Goal: Task Accomplishment & Management: Use online tool/utility

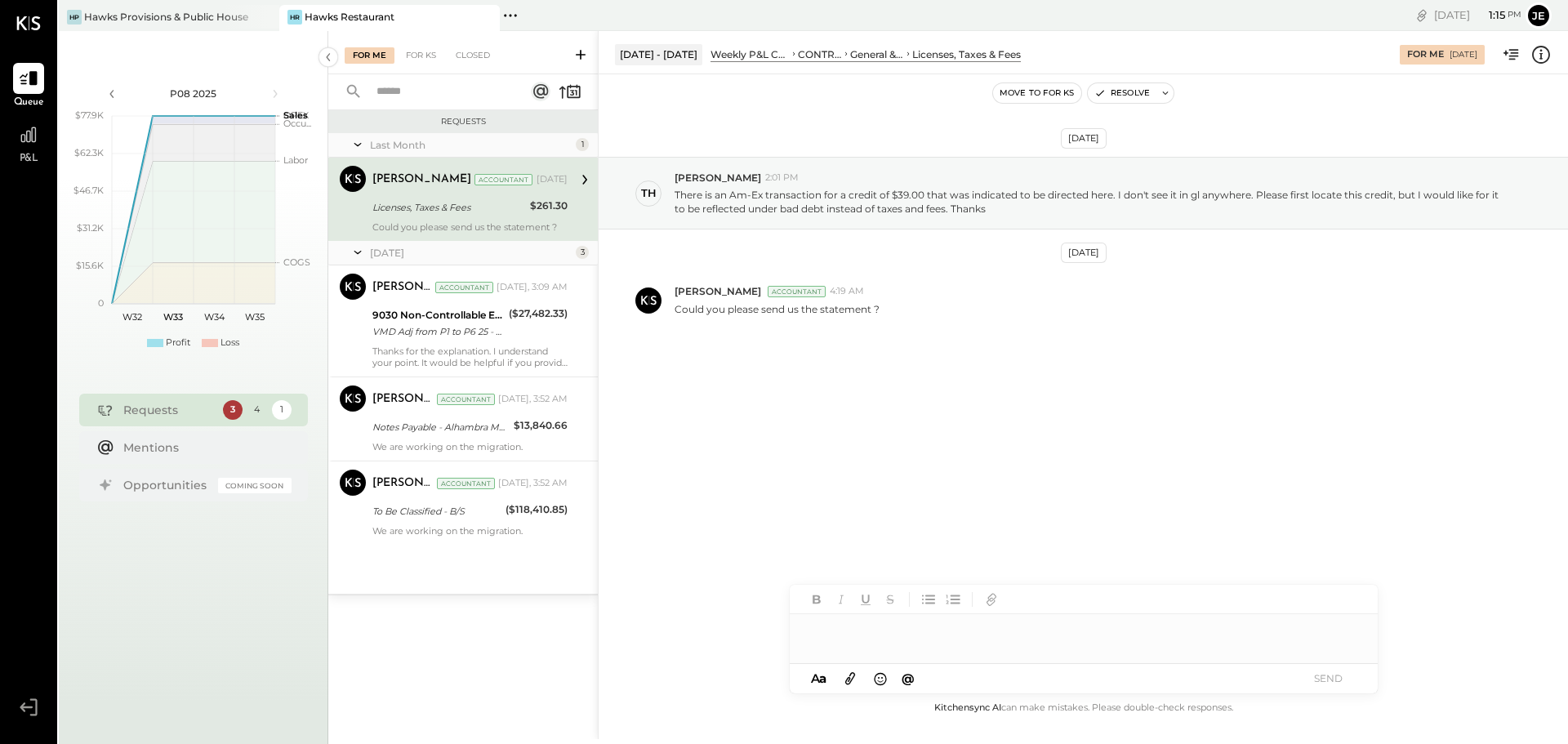
click at [24, 710] on icon at bounding box center [25, 707] width 13 height 10
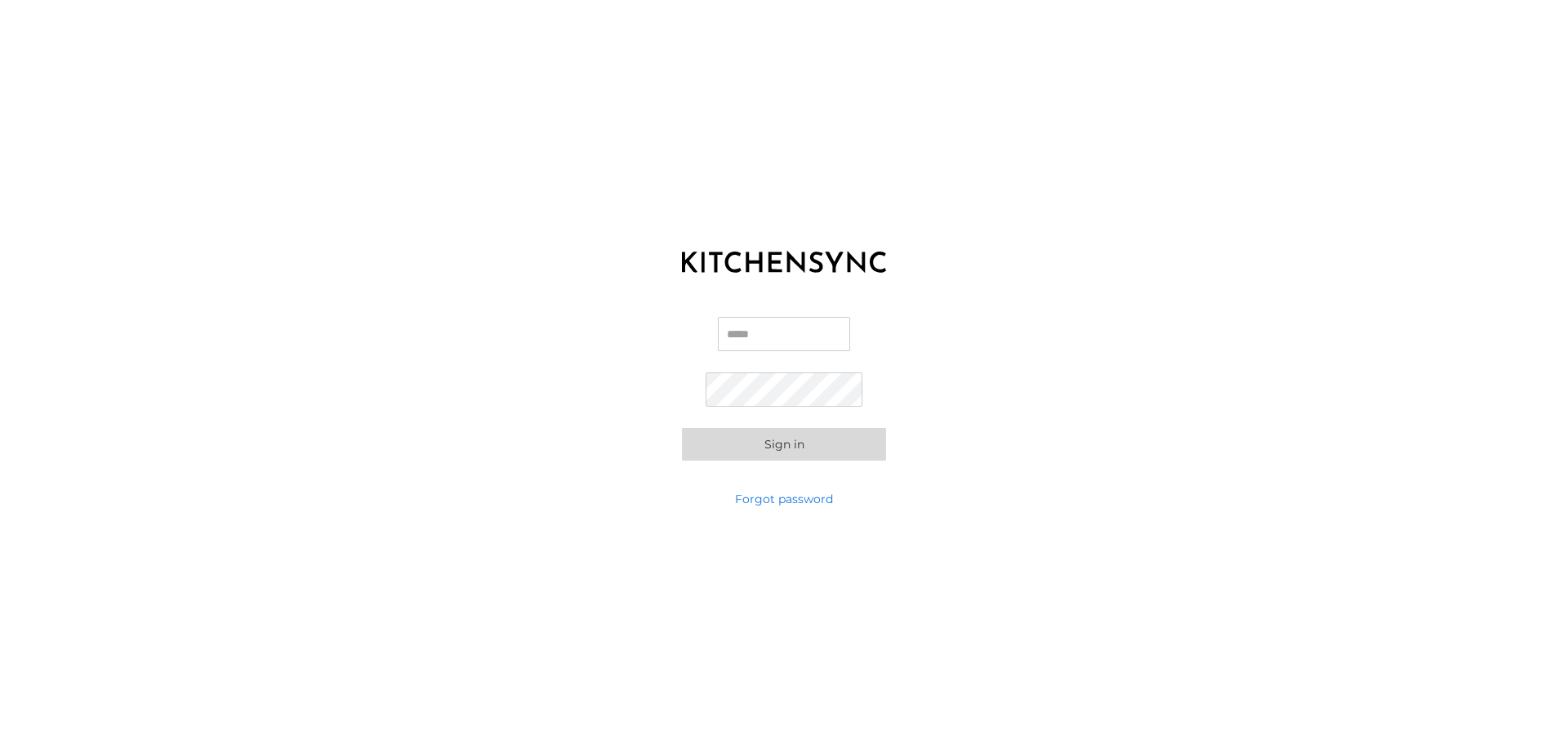
click at [766, 344] on input "Email" at bounding box center [784, 333] width 133 height 34
type input "**********"
click at [754, 439] on button "Sign in" at bounding box center [783, 444] width 204 height 32
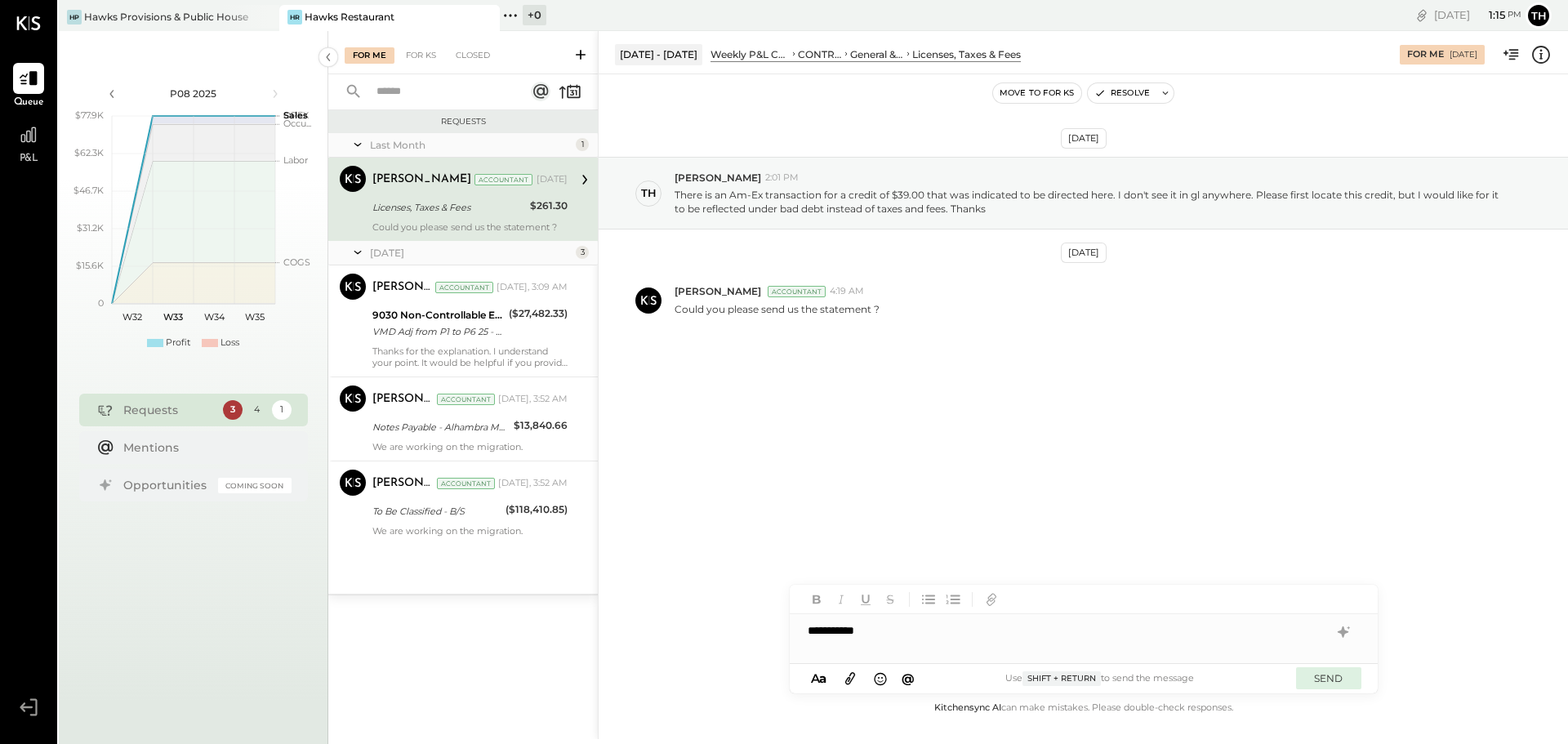
click at [1332, 672] on button "SEND" at bounding box center [1328, 678] width 65 height 22
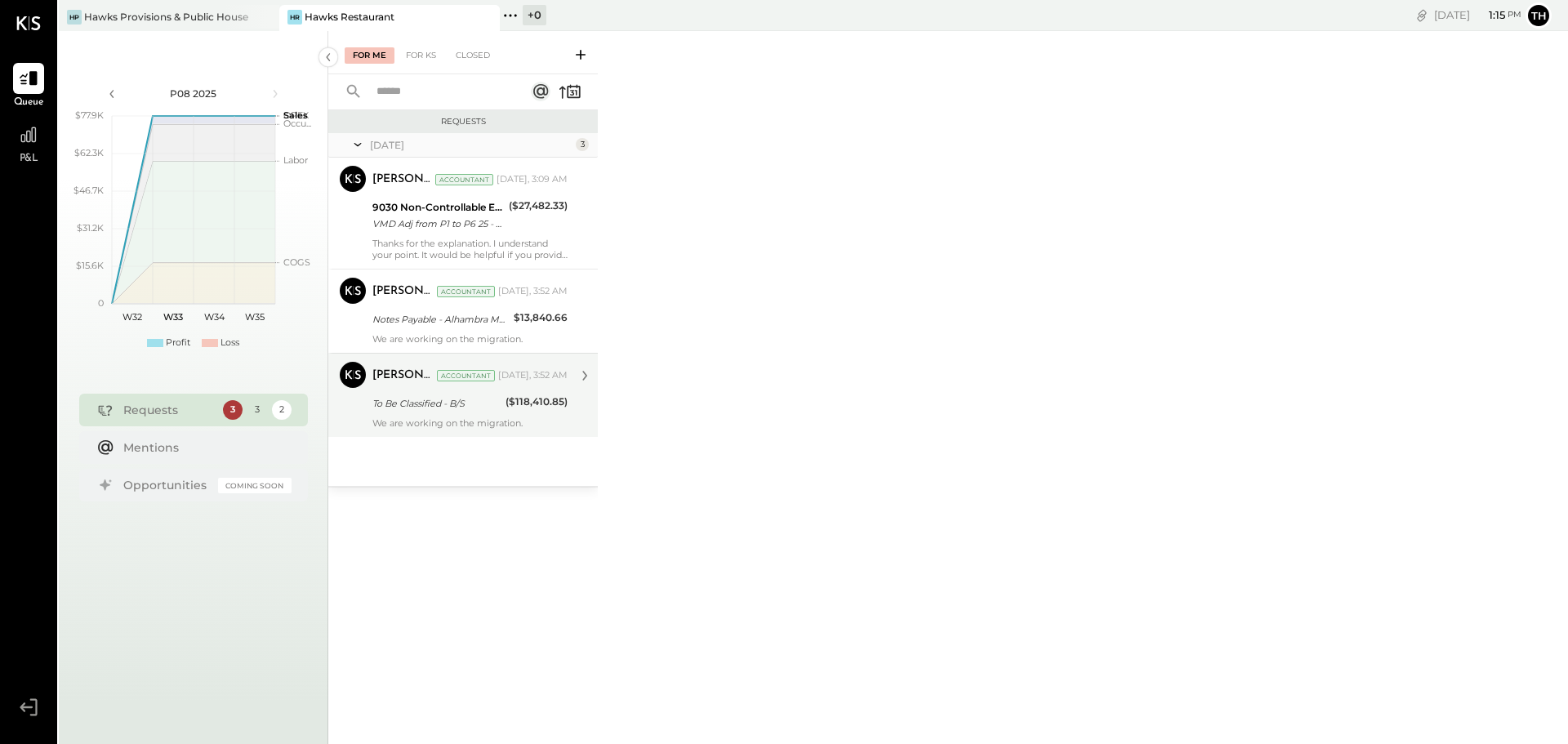
click at [457, 413] on div "[PERSON_NAME] Accountant [DATE], 3:52 AM To Be Classified - B/S ($118,410.85) W…" at bounding box center [470, 395] width 195 height 67
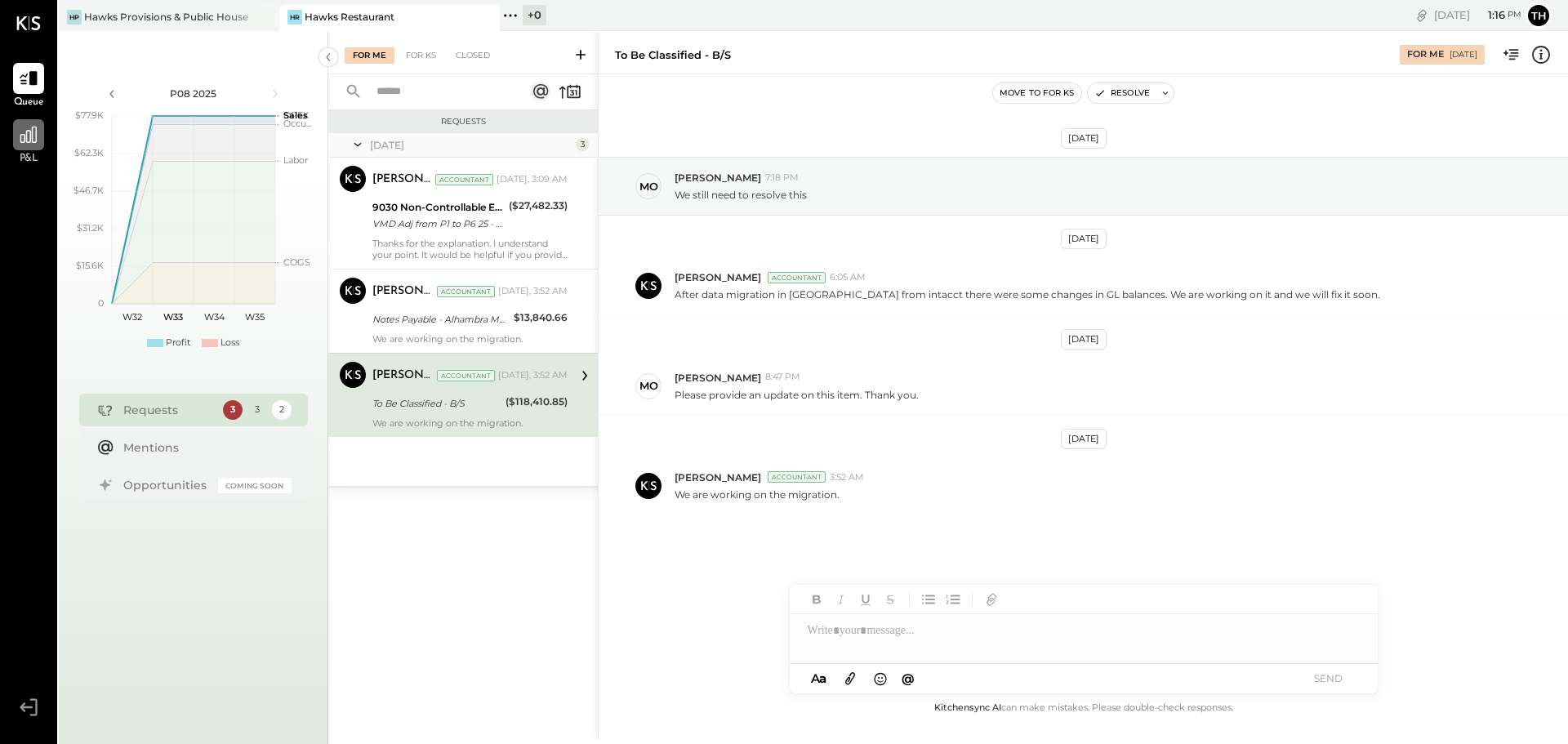
click at [33, 131] on icon at bounding box center [28, 135] width 21 height 21
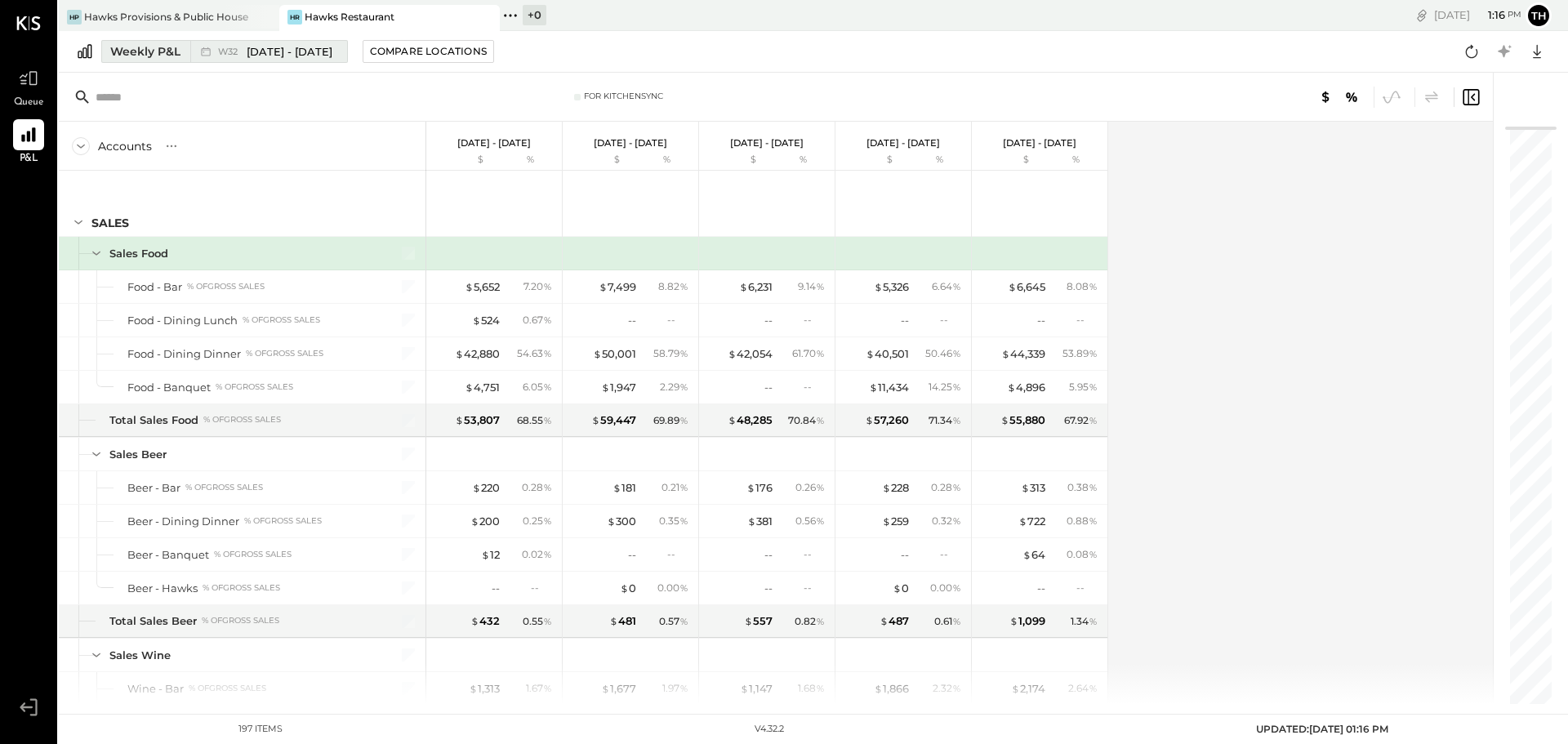
click at [172, 56] on div "Weekly P&L" at bounding box center [145, 51] width 70 height 17
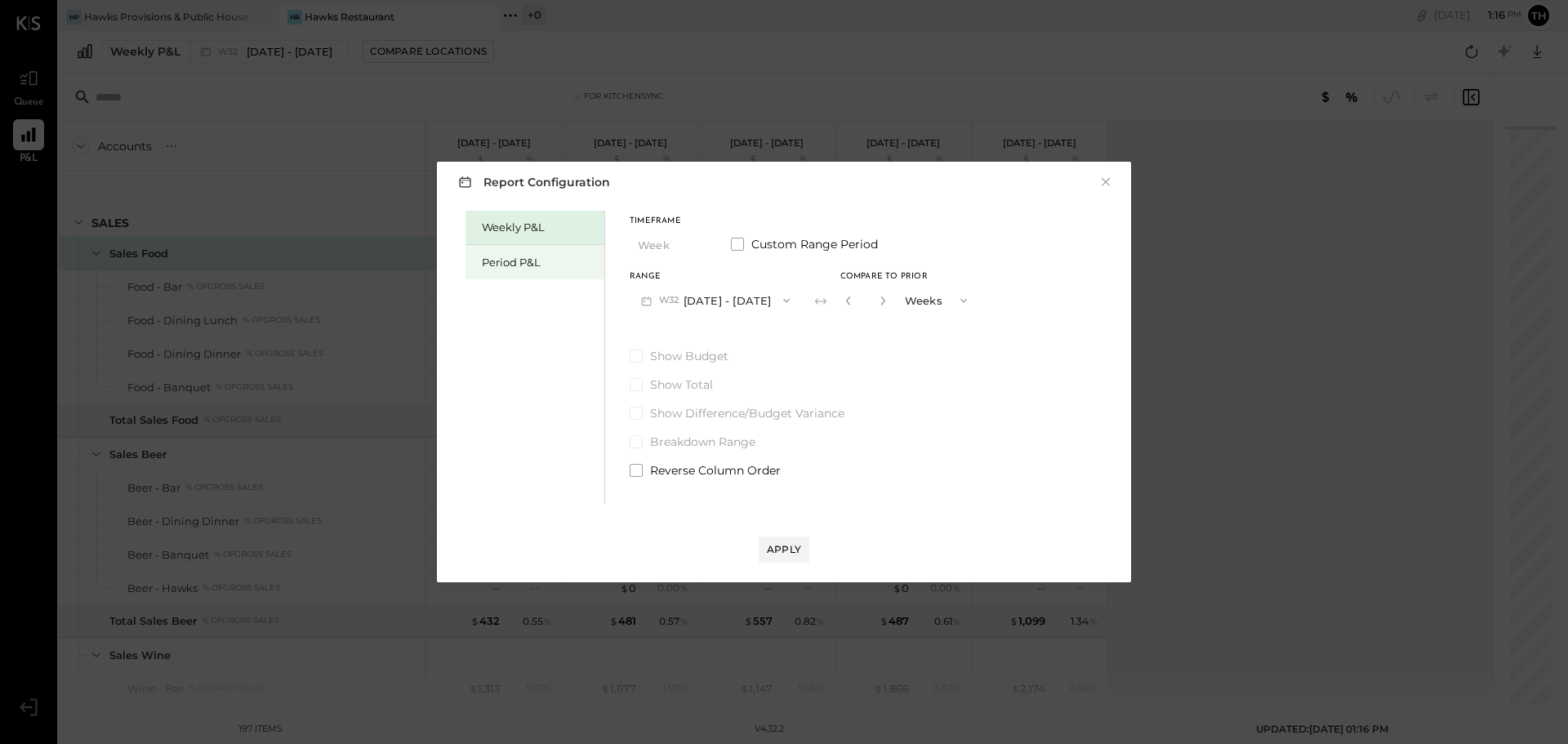
click at [493, 263] on div "Period P&L" at bounding box center [538, 262] width 114 height 16
click at [698, 297] on button "P08 [DATE] - [DATE]" at bounding box center [715, 299] width 170 height 30
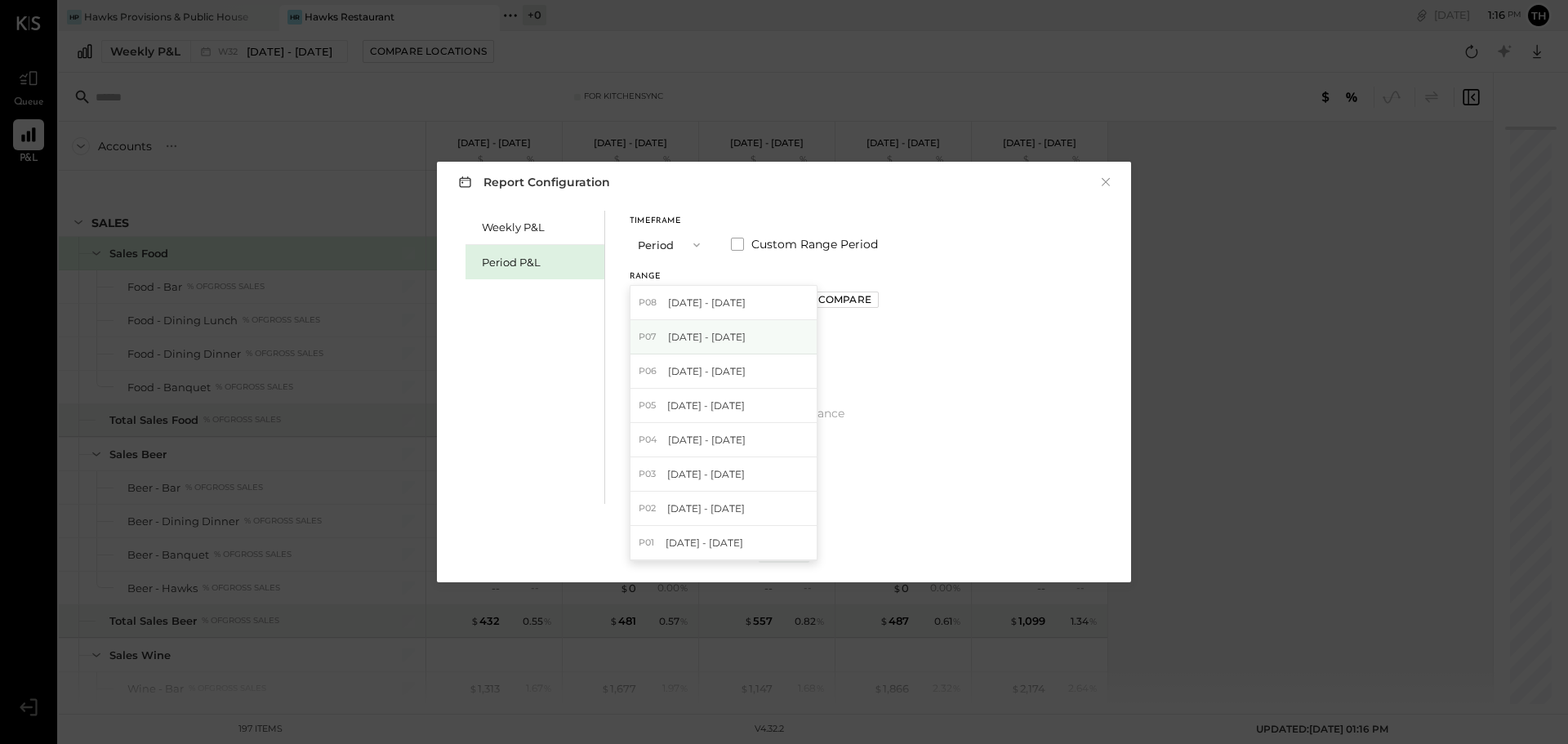
click at [692, 335] on span "[DATE] - [DATE]" at bounding box center [707, 336] width 78 height 14
click at [845, 294] on div "Compare" at bounding box center [844, 299] width 53 height 14
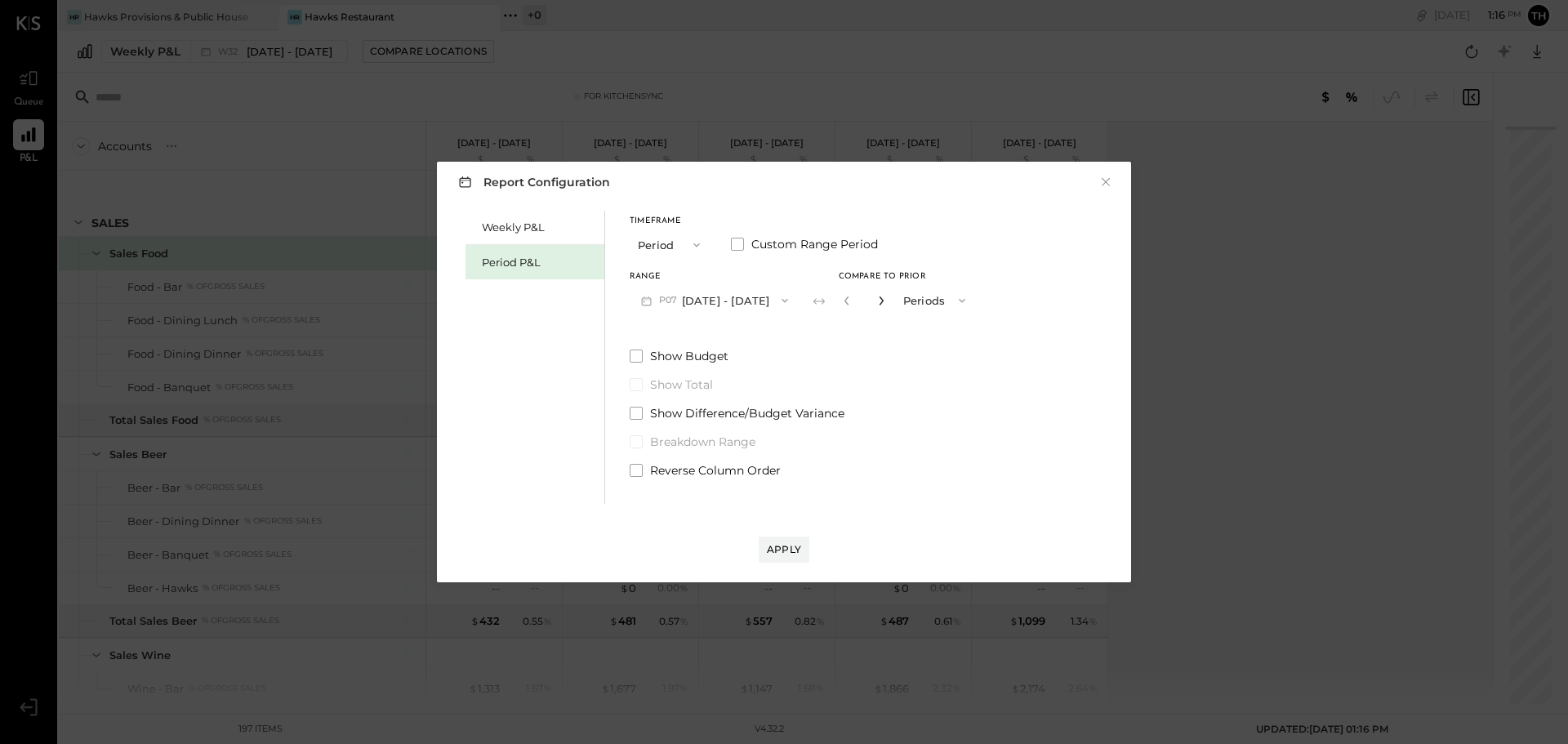
click at [885, 303] on icon "button" at bounding box center [881, 300] width 10 height 10
type input "*"
click at [663, 321] on div "Timeframe Period Custom Range Period Range P07 [DATE] - [DATE] Compare to Prior…" at bounding box center [804, 344] width 347 height 268
click at [660, 351] on span "Show Budget" at bounding box center [688, 356] width 78 height 17
click at [785, 543] on div "Apply" at bounding box center [783, 549] width 34 height 14
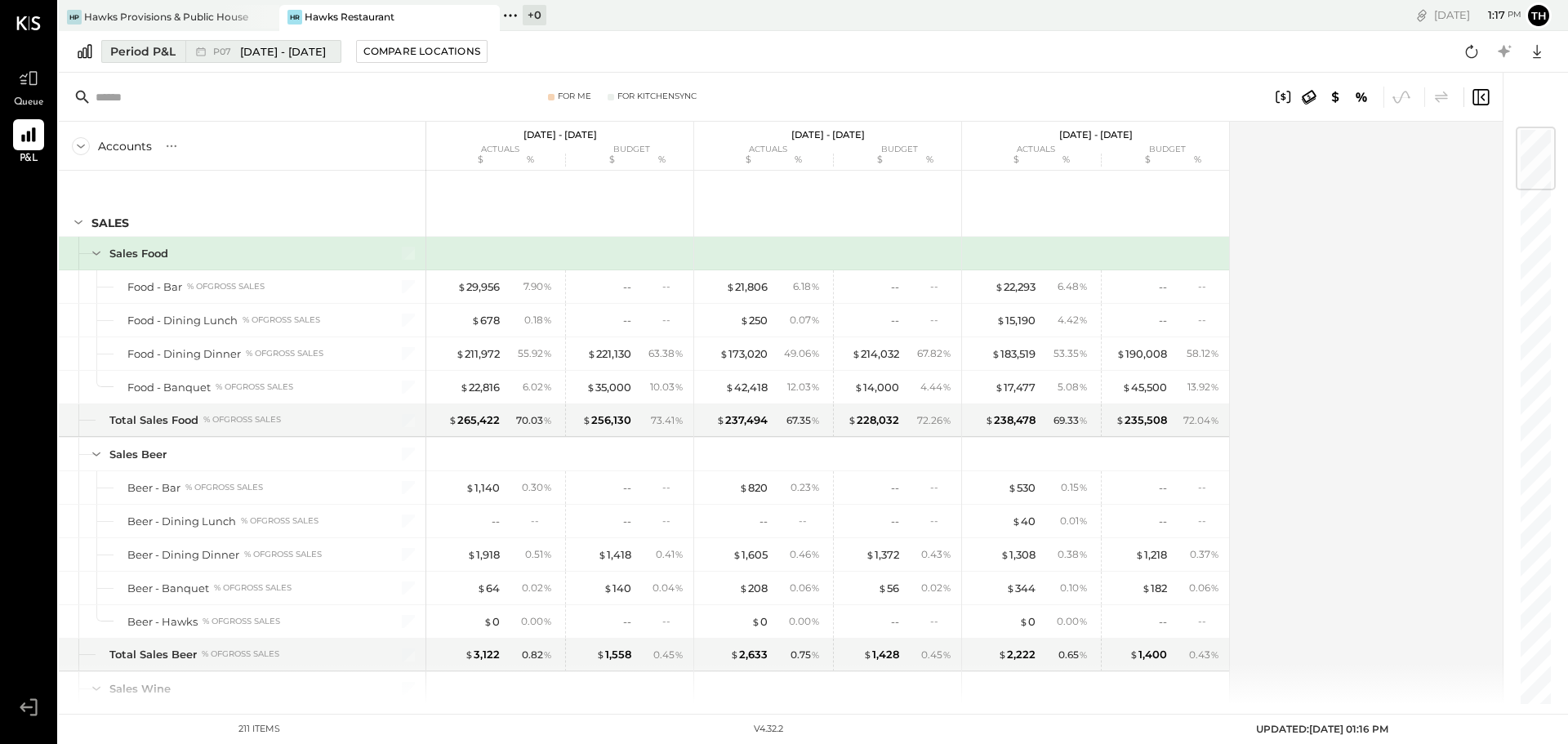
click at [188, 59] on div "P07 [DATE] - [DATE]" at bounding box center [258, 52] width 147 height 21
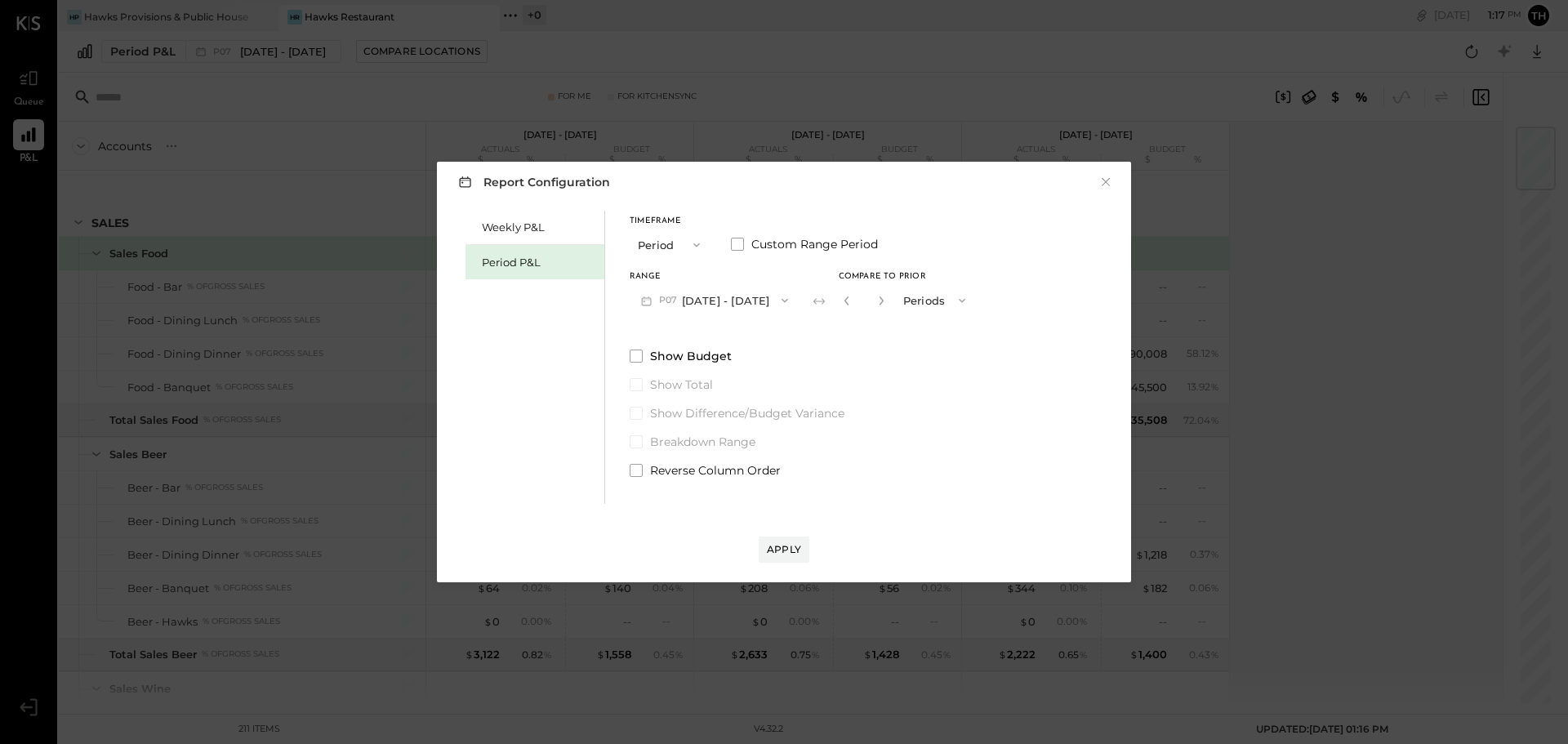
click at [724, 298] on button "P07 [DATE] - [DATE]" at bounding box center [715, 299] width 170 height 30
click at [885, 302] on icon "button" at bounding box center [881, 300] width 10 height 10
type input "*"
click at [785, 547] on div "Apply" at bounding box center [783, 549] width 34 height 14
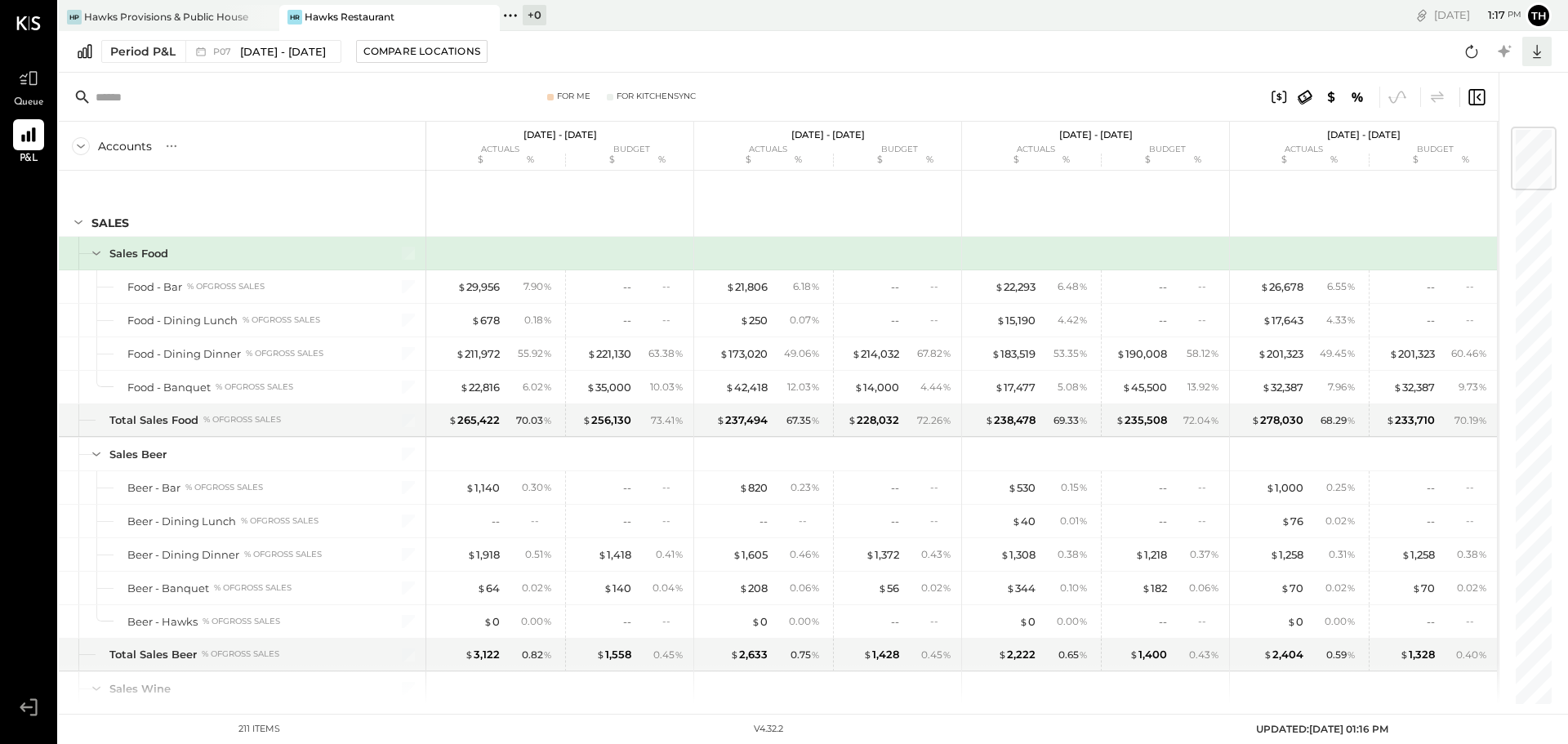
click at [1541, 52] on icon at bounding box center [1537, 52] width 21 height 21
click at [1446, 148] on icon at bounding box center [1440, 147] width 16 height 16
click at [1541, 48] on icon at bounding box center [1537, 52] width 21 height 21
click at [1463, 109] on div "Google Sheets" at bounding box center [1486, 112] width 131 height 34
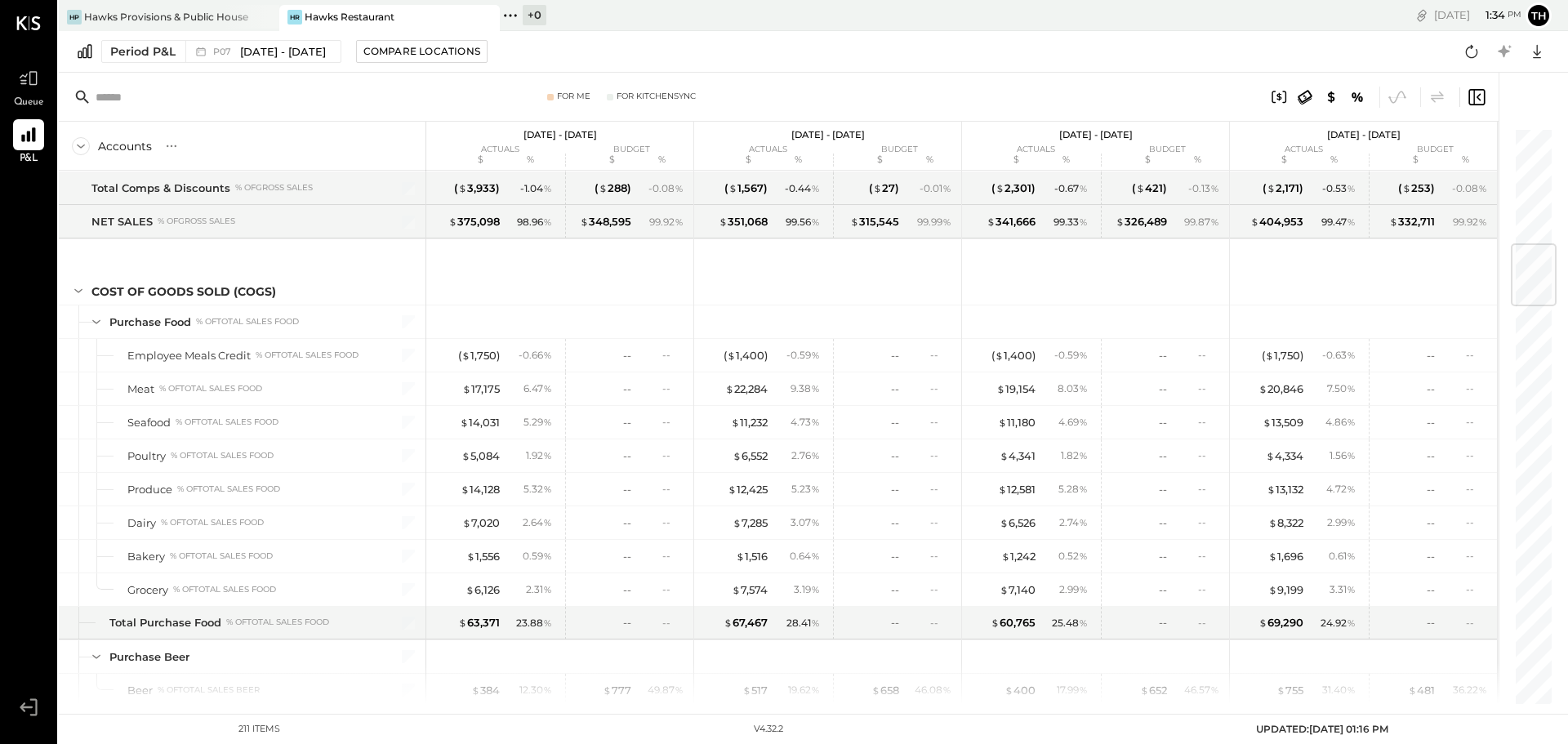
scroll to position [980, 0]
